Goal: Information Seeking & Learning: Learn about a topic

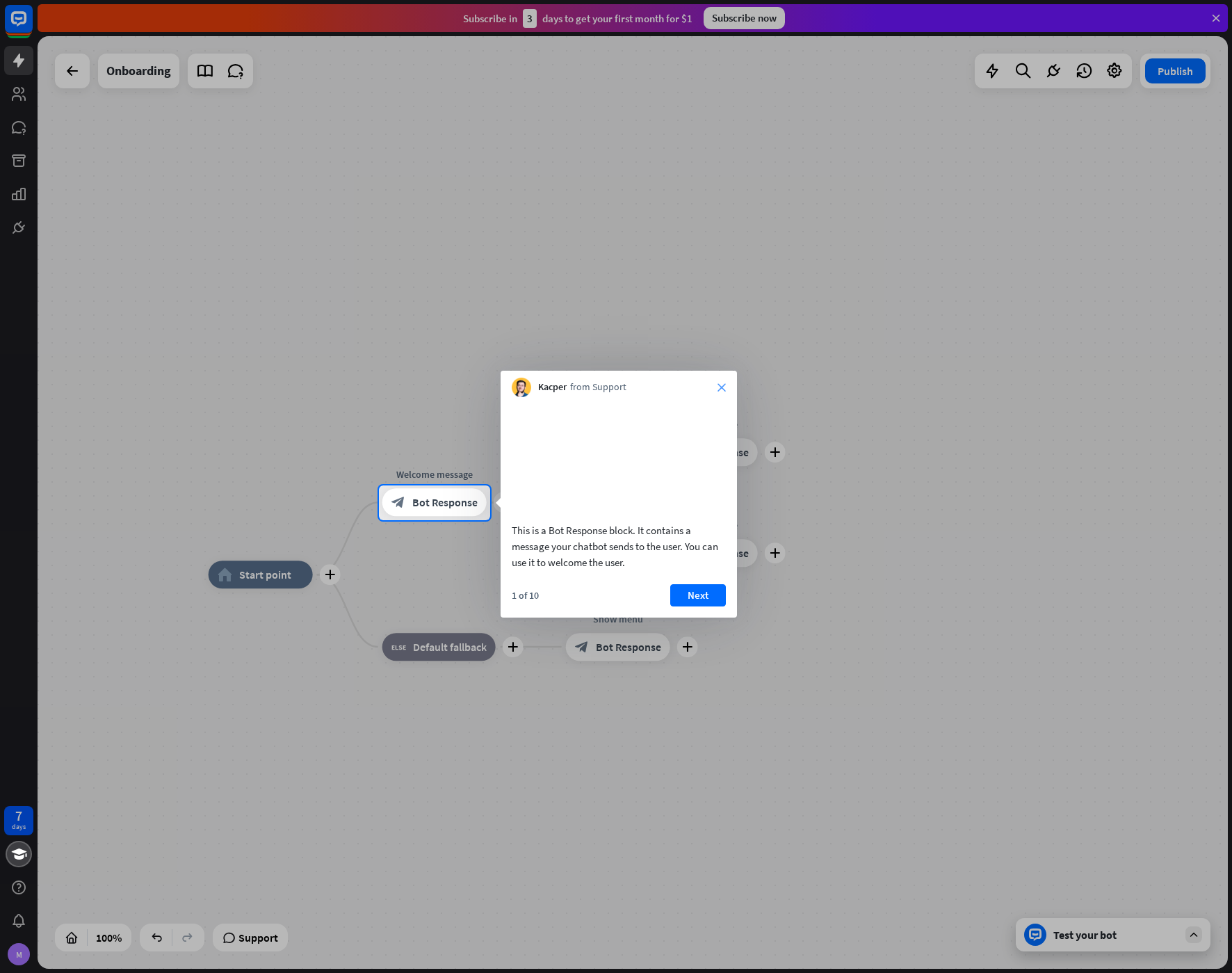
click at [720, 388] on icon "close" at bounding box center [722, 387] width 8 height 8
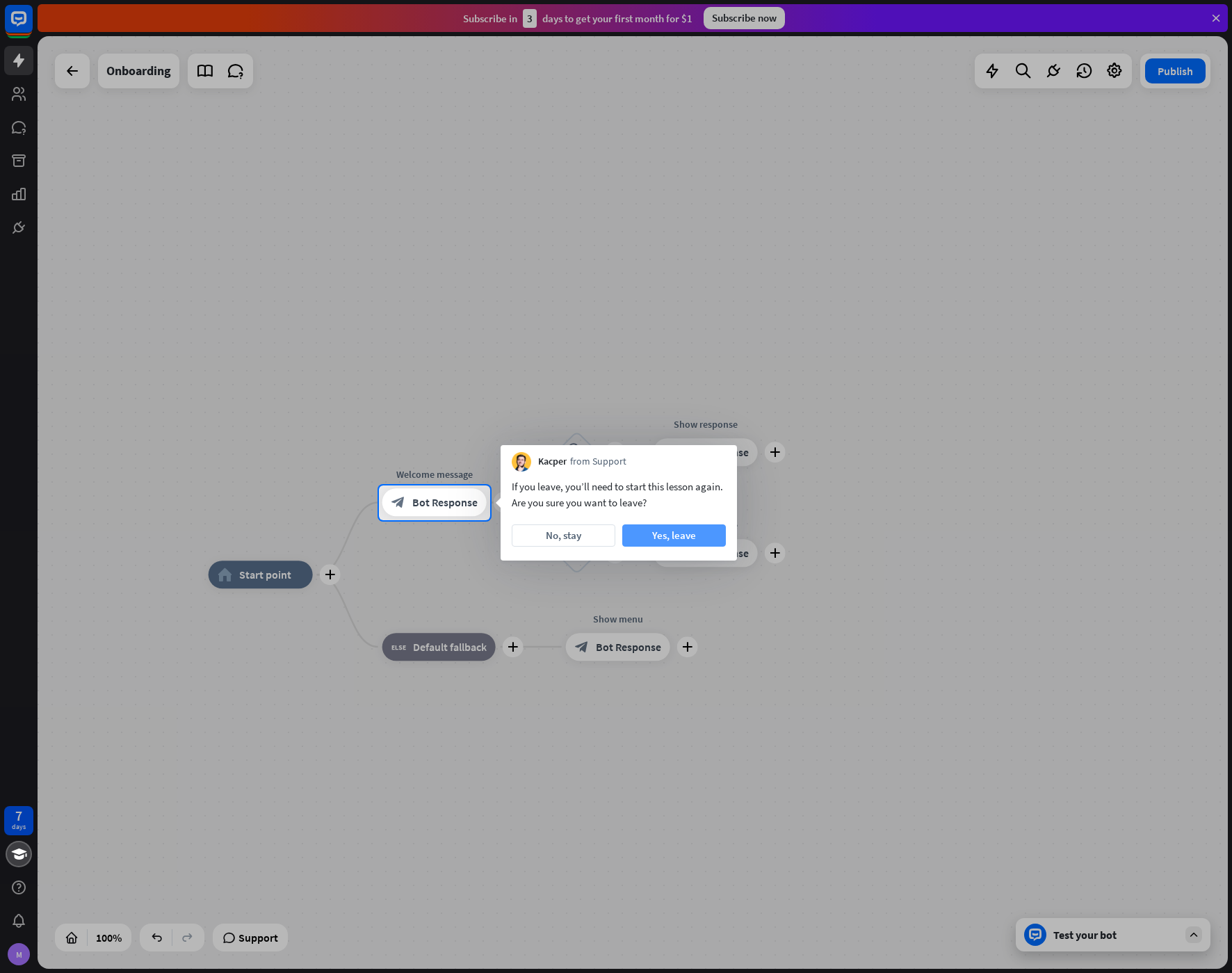
click at [698, 533] on button "Yes, leave" at bounding box center [674, 536] width 103 height 22
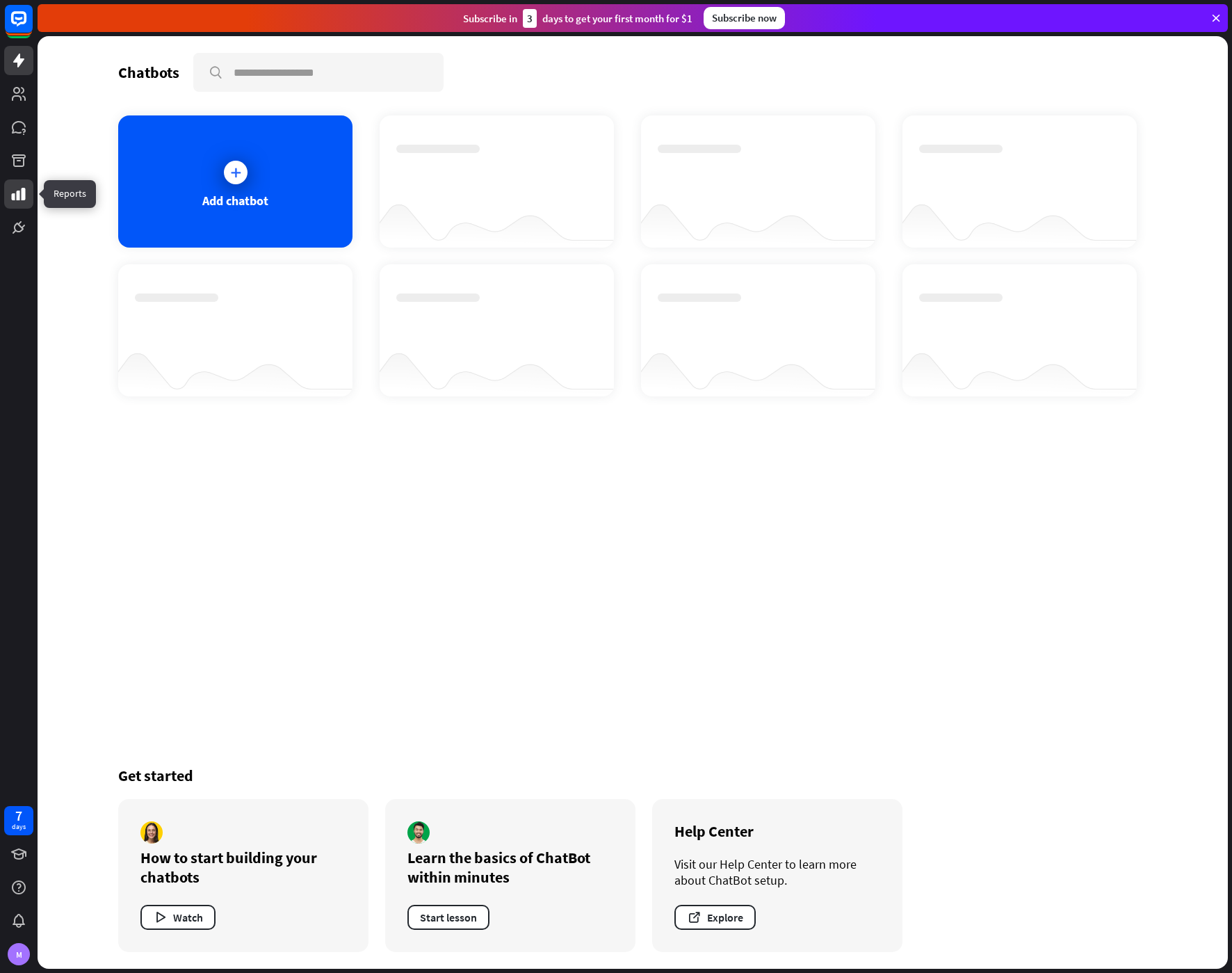
click at [28, 198] on link at bounding box center [19, 194] width 29 height 29
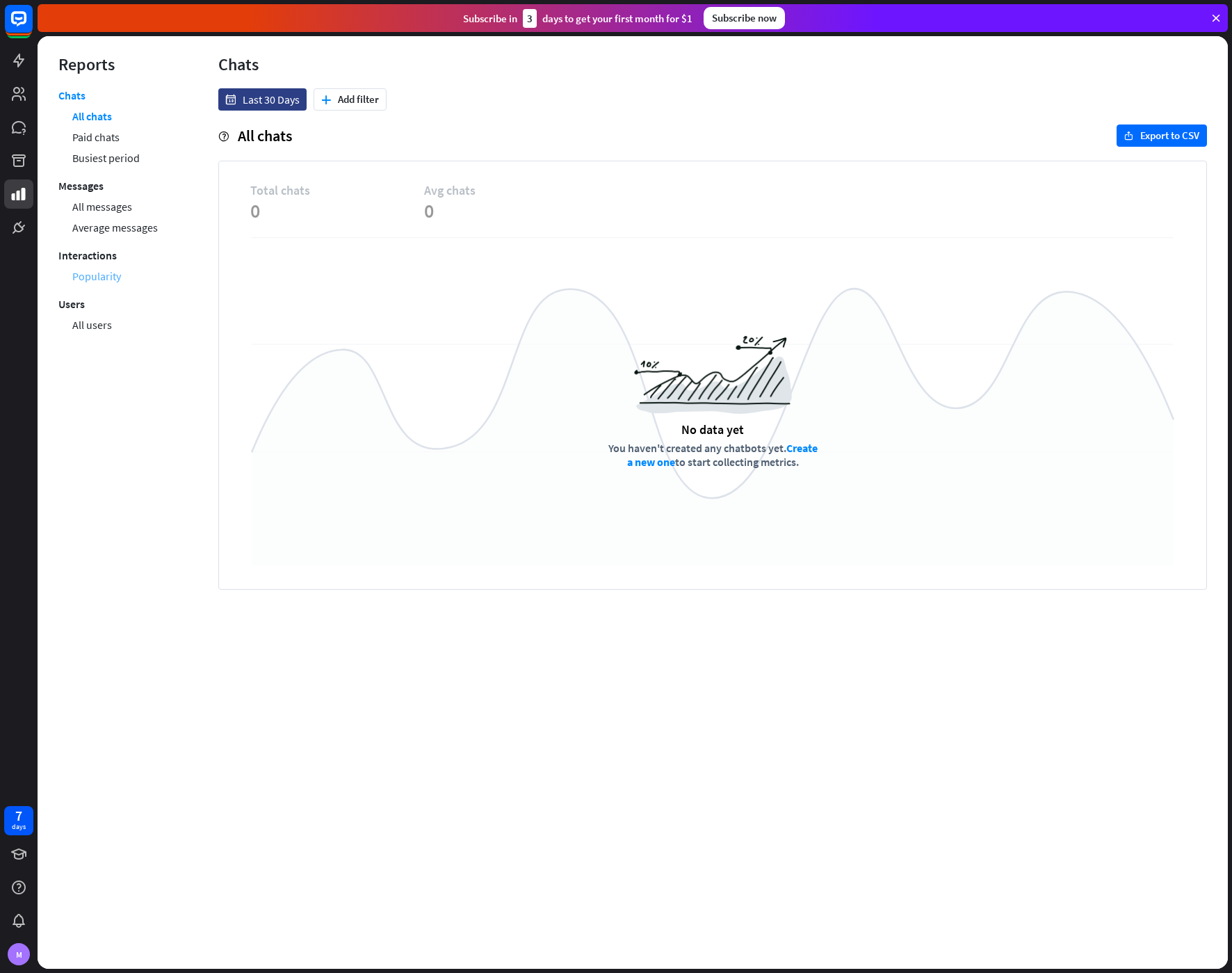
click at [97, 277] on link "Popularity" at bounding box center [96, 275] width 48 height 21
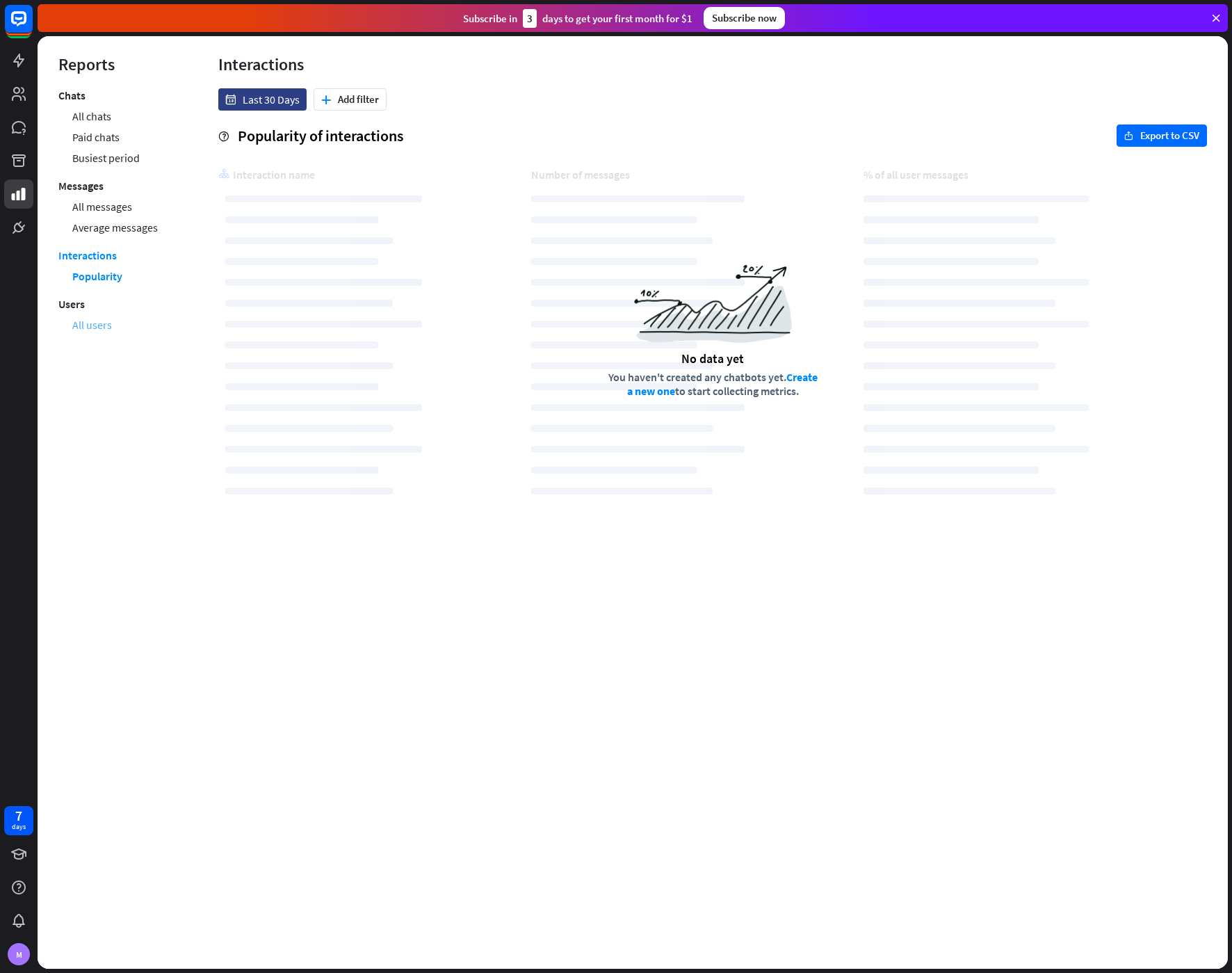
click at [84, 328] on link "All users" at bounding box center [92, 325] width 40 height 21
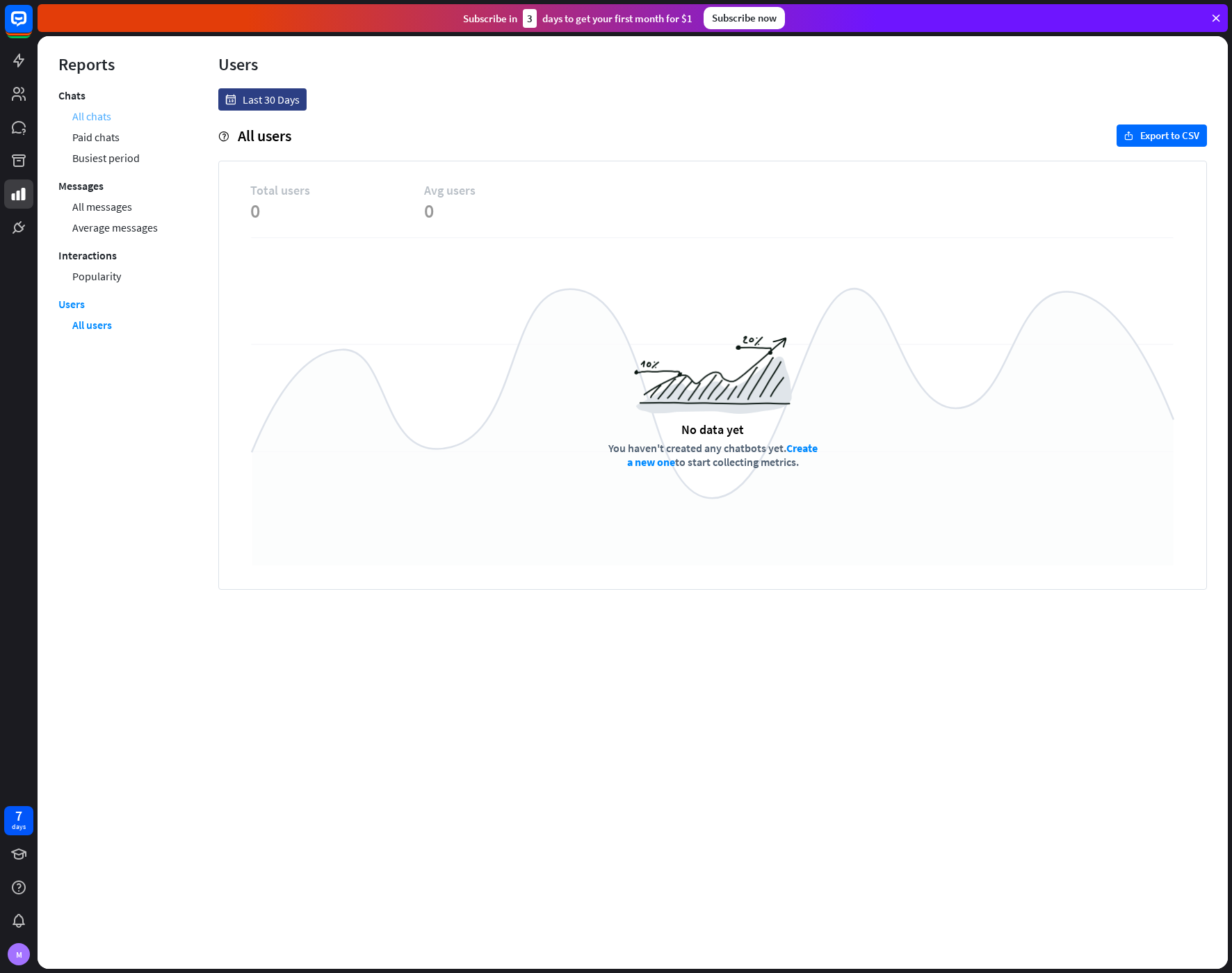
click at [82, 122] on link "All chats" at bounding box center [92, 116] width 39 height 21
click at [114, 130] on link "Paid chats" at bounding box center [96, 136] width 47 height 21
click at [130, 156] on link "Busiest period" at bounding box center [106, 158] width 68 height 21
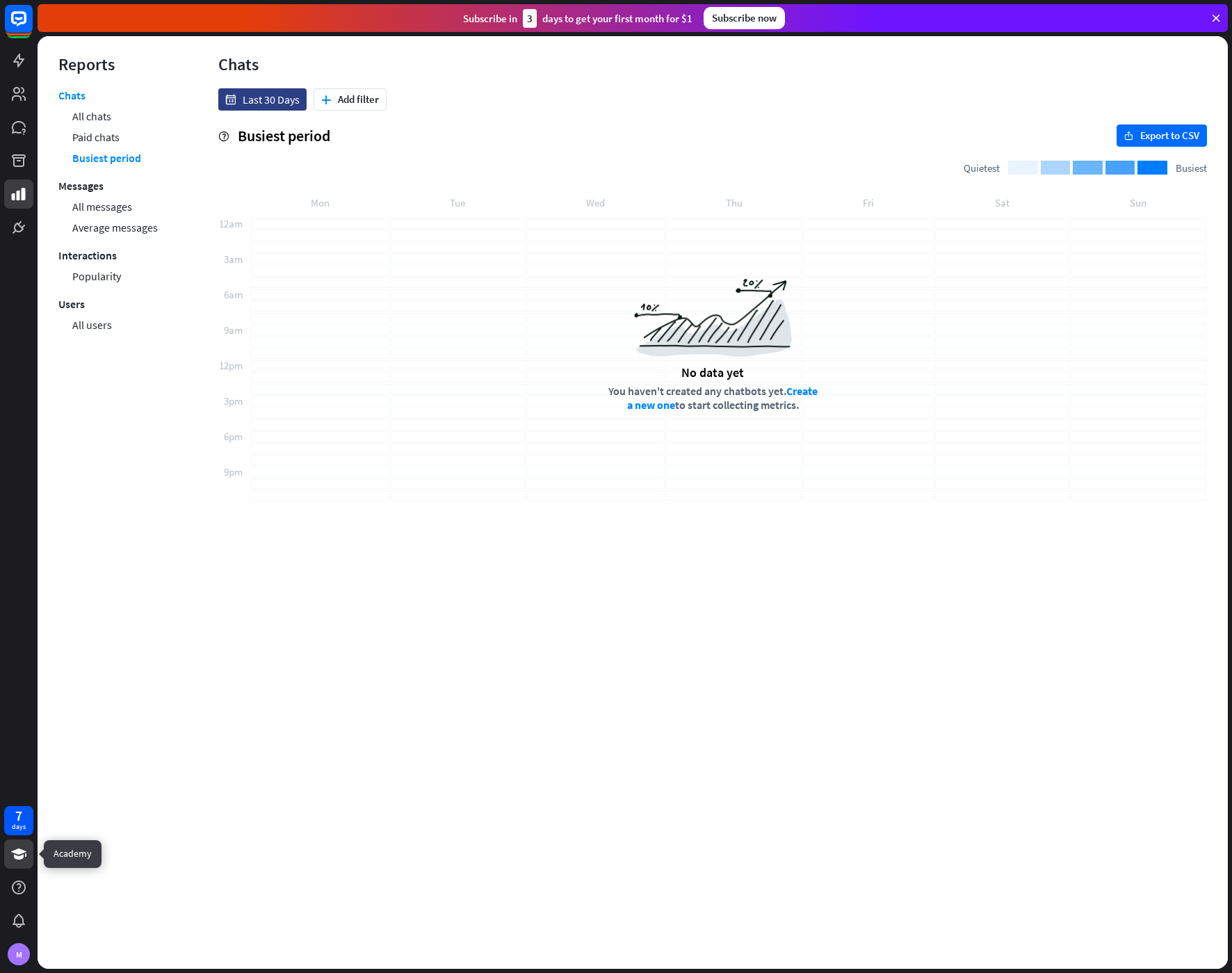
click at [15, 853] on icon at bounding box center [19, 853] width 17 height 17
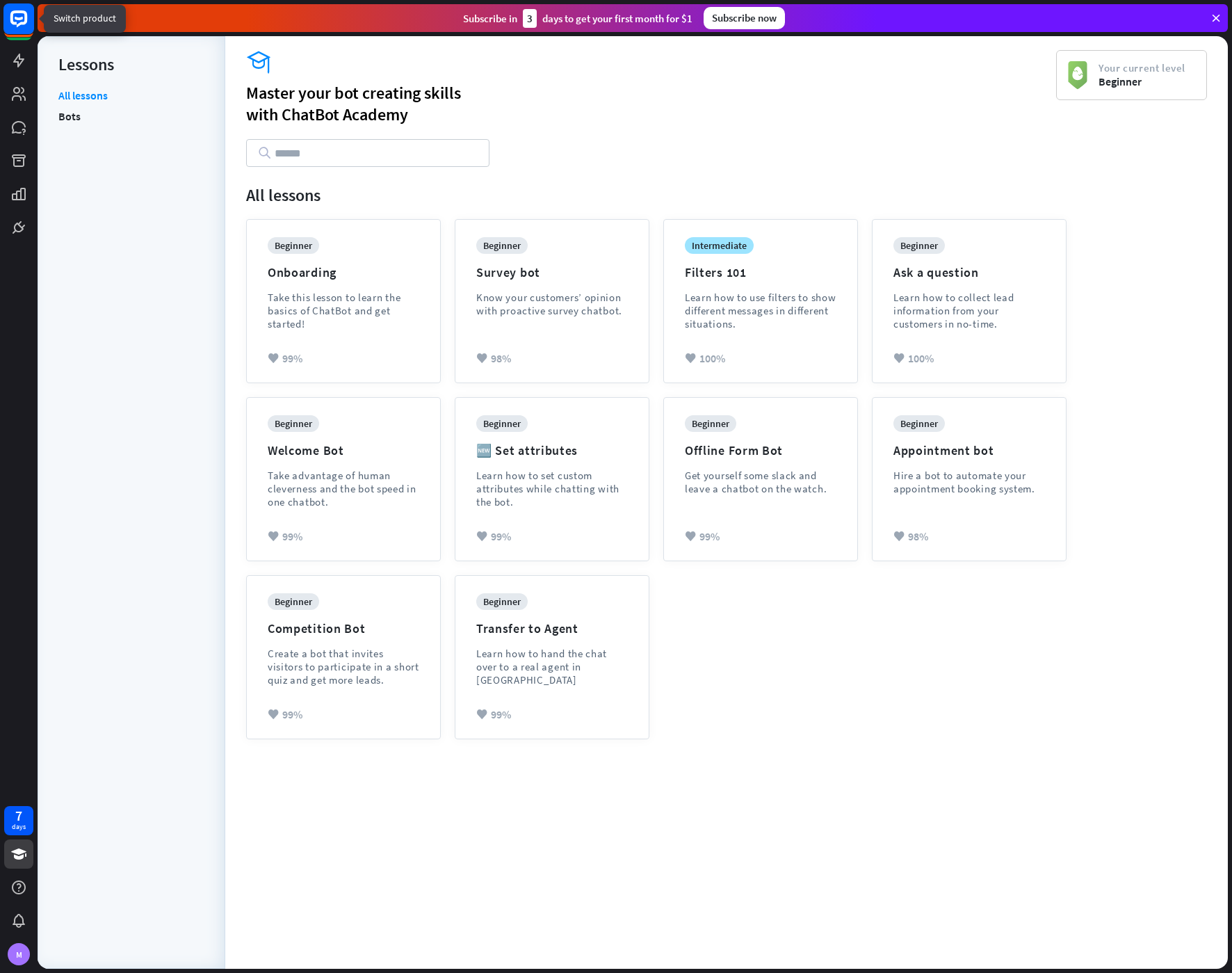
click at [26, 33] on rect at bounding box center [19, 19] width 31 height 31
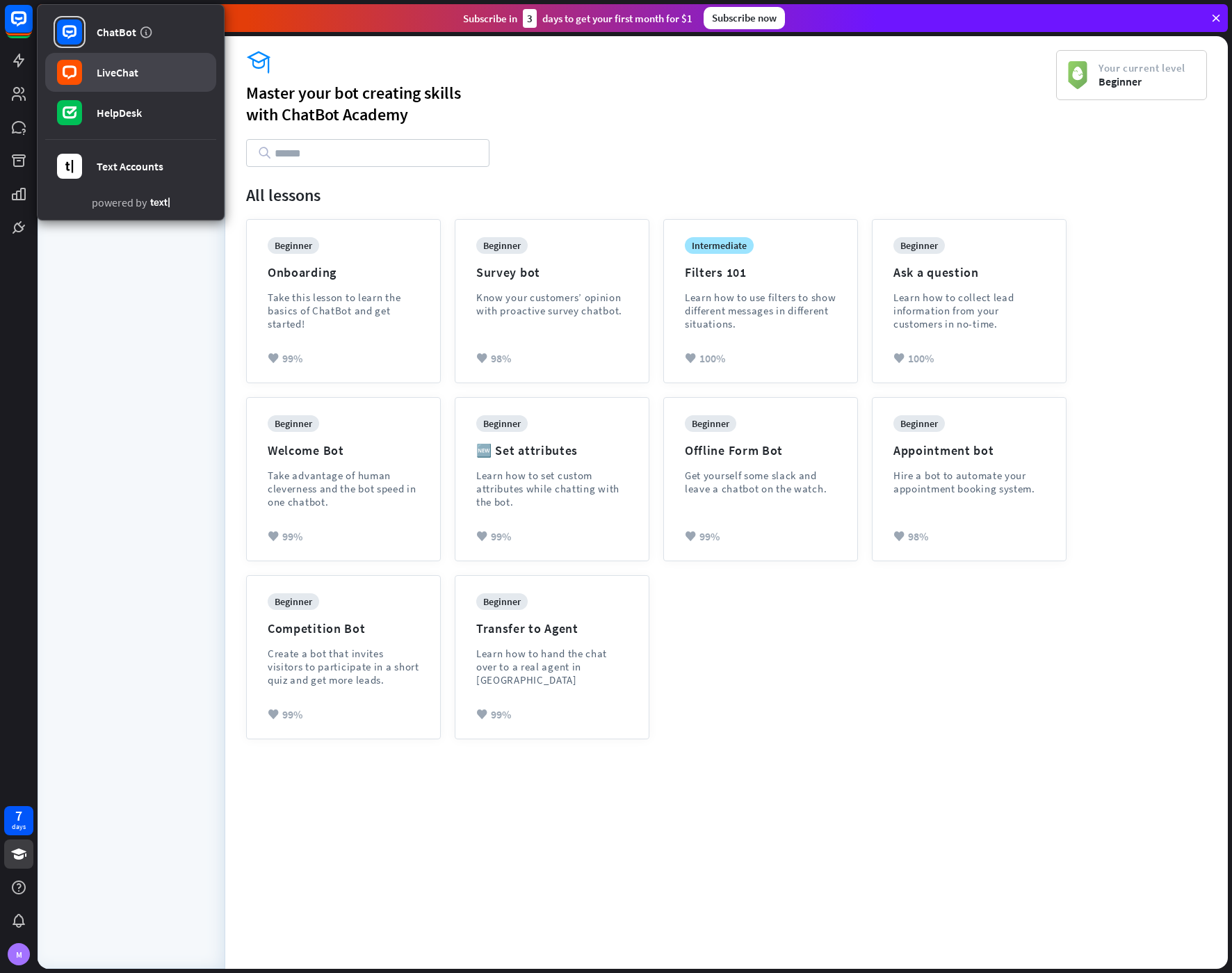
click at [125, 73] on div "LiveChat" at bounding box center [117, 72] width 42 height 14
